Goal: Transaction & Acquisition: Purchase product/service

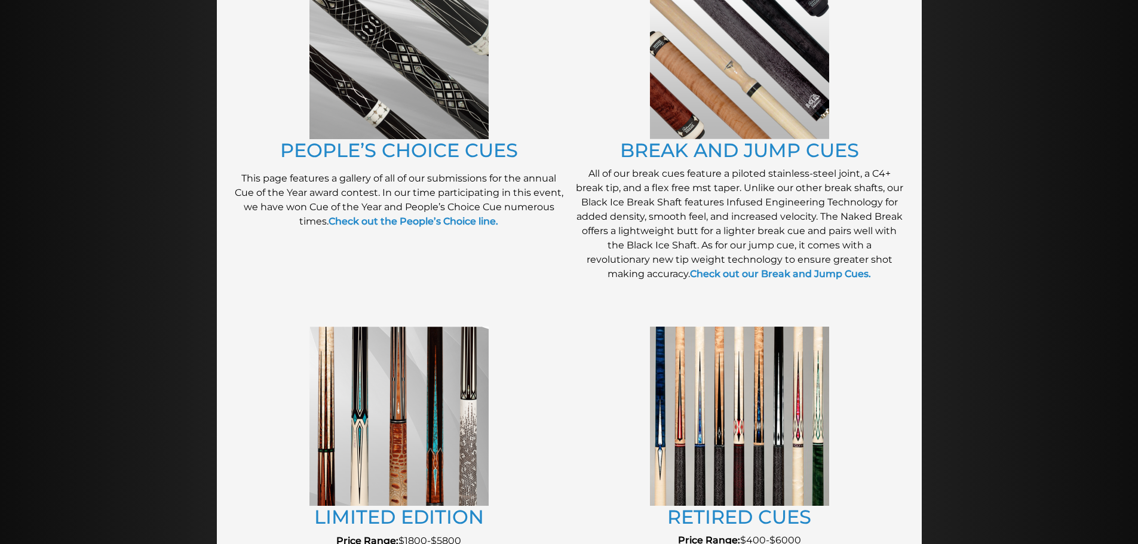
scroll to position [1059, 0]
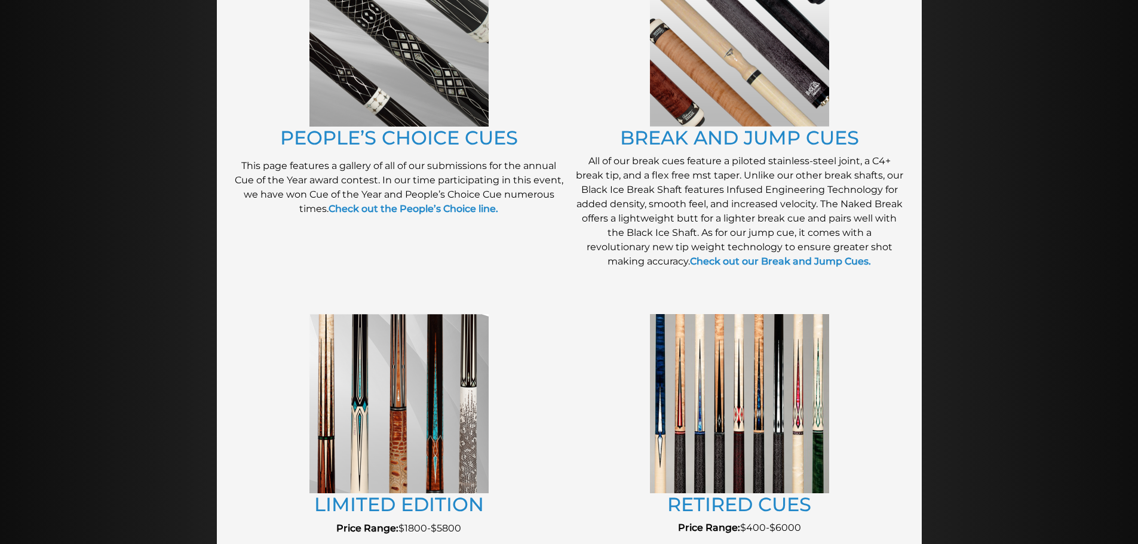
click at [713, 127] on img at bounding box center [739, 36] width 179 height 179
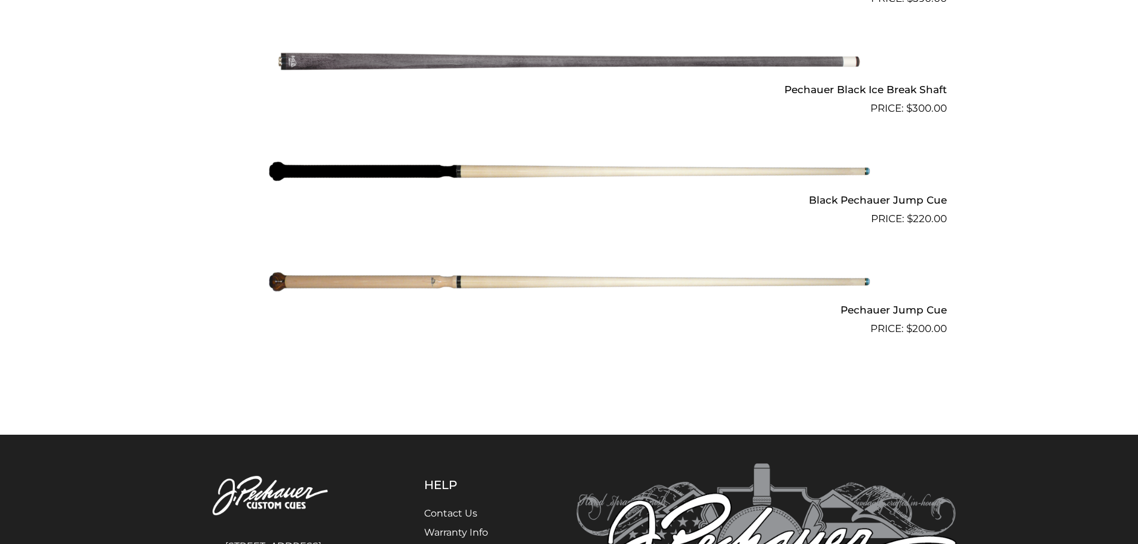
scroll to position [1001, 0]
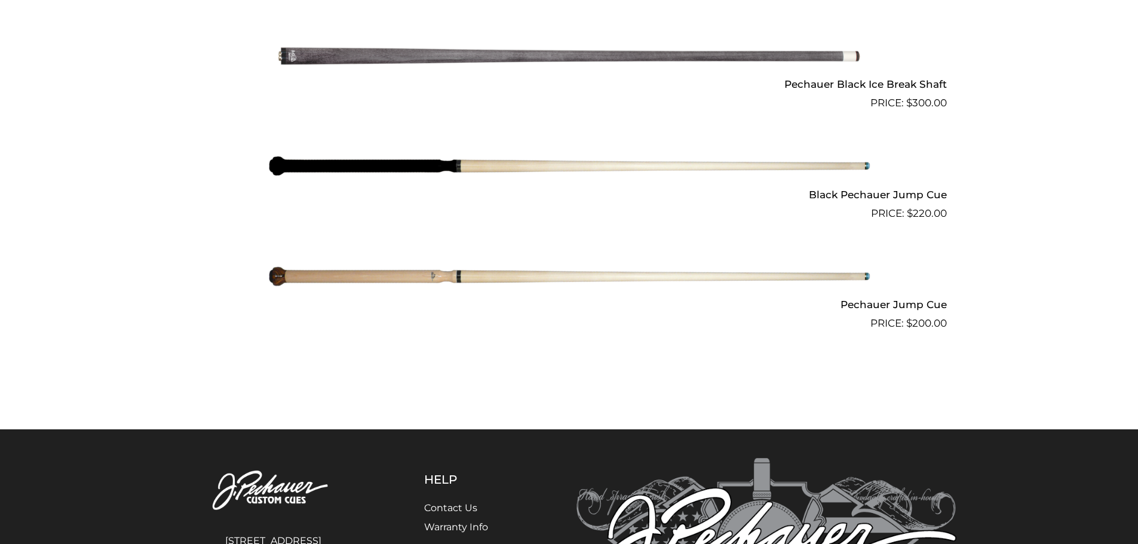
click at [862, 327] on img at bounding box center [570, 276] width 604 height 100
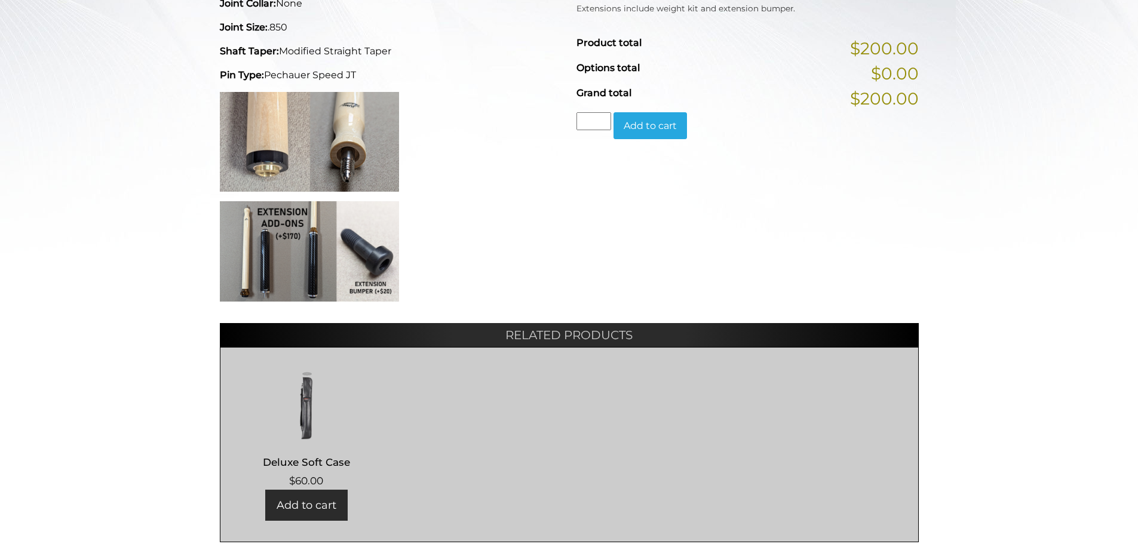
scroll to position [448, 0]
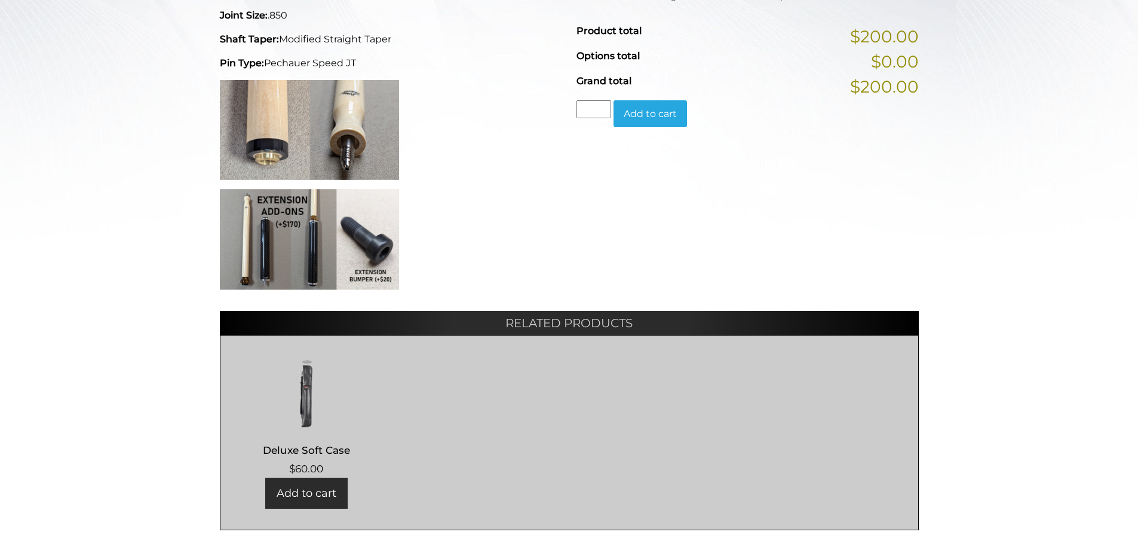
click at [306, 290] on img at bounding box center [309, 239] width 179 height 100
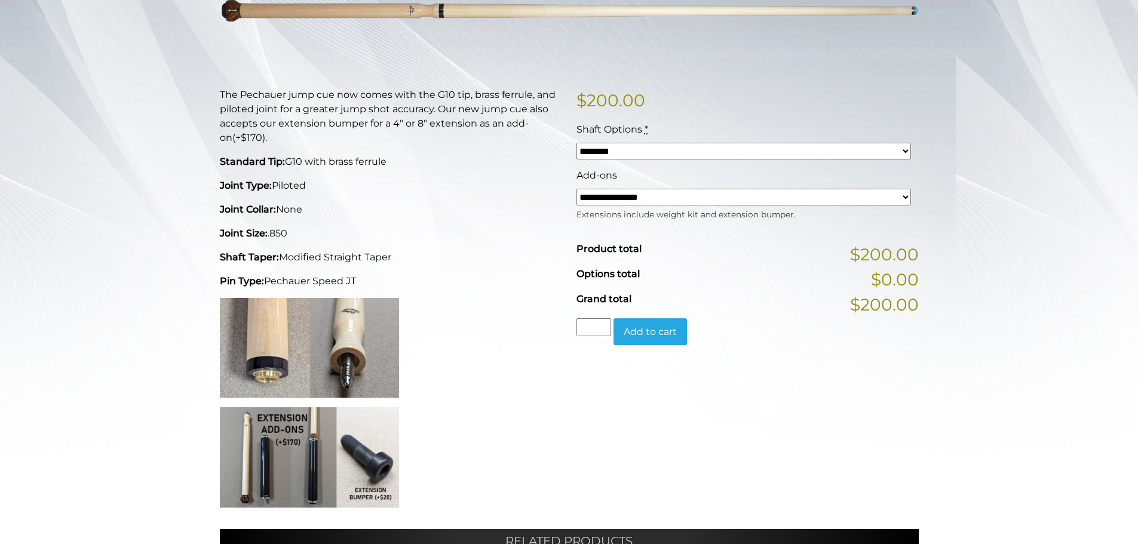
scroll to position [0, 0]
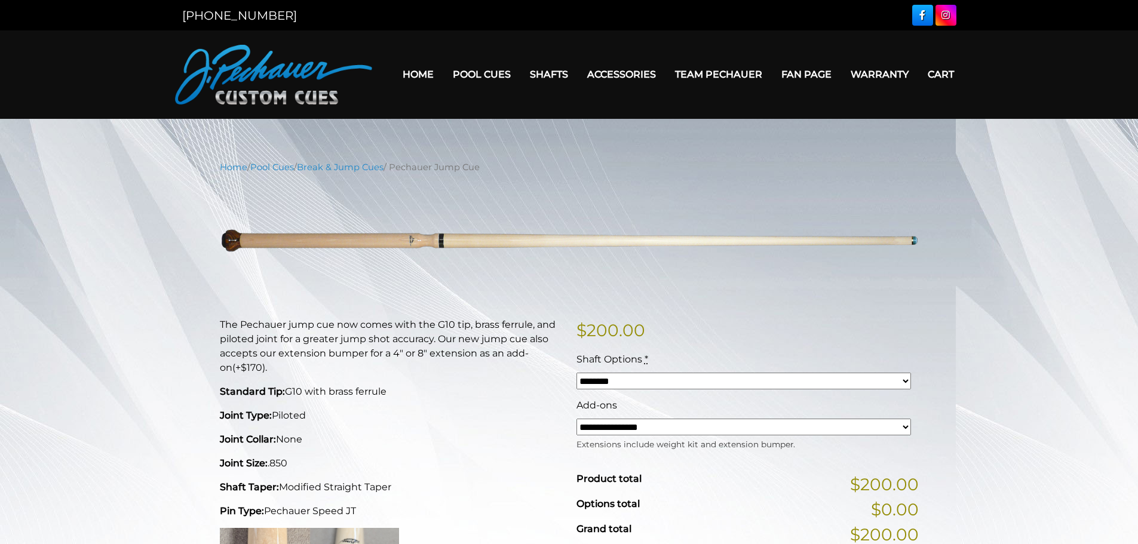
click at [665, 390] on select "******** ******** ********" at bounding box center [744, 381] width 335 height 17
